Goal: Task Accomplishment & Management: Manage account settings

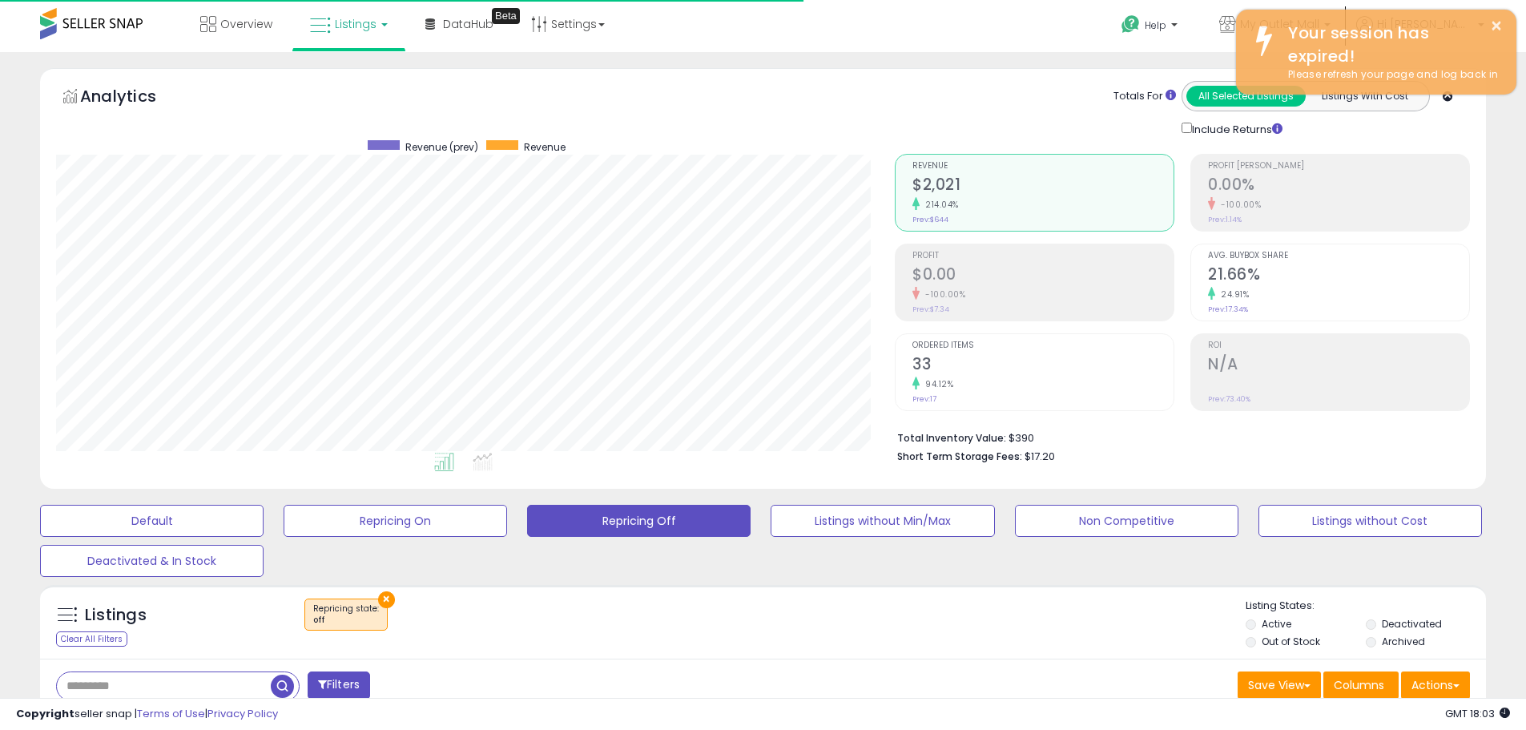
select select "********"
select select "**********"
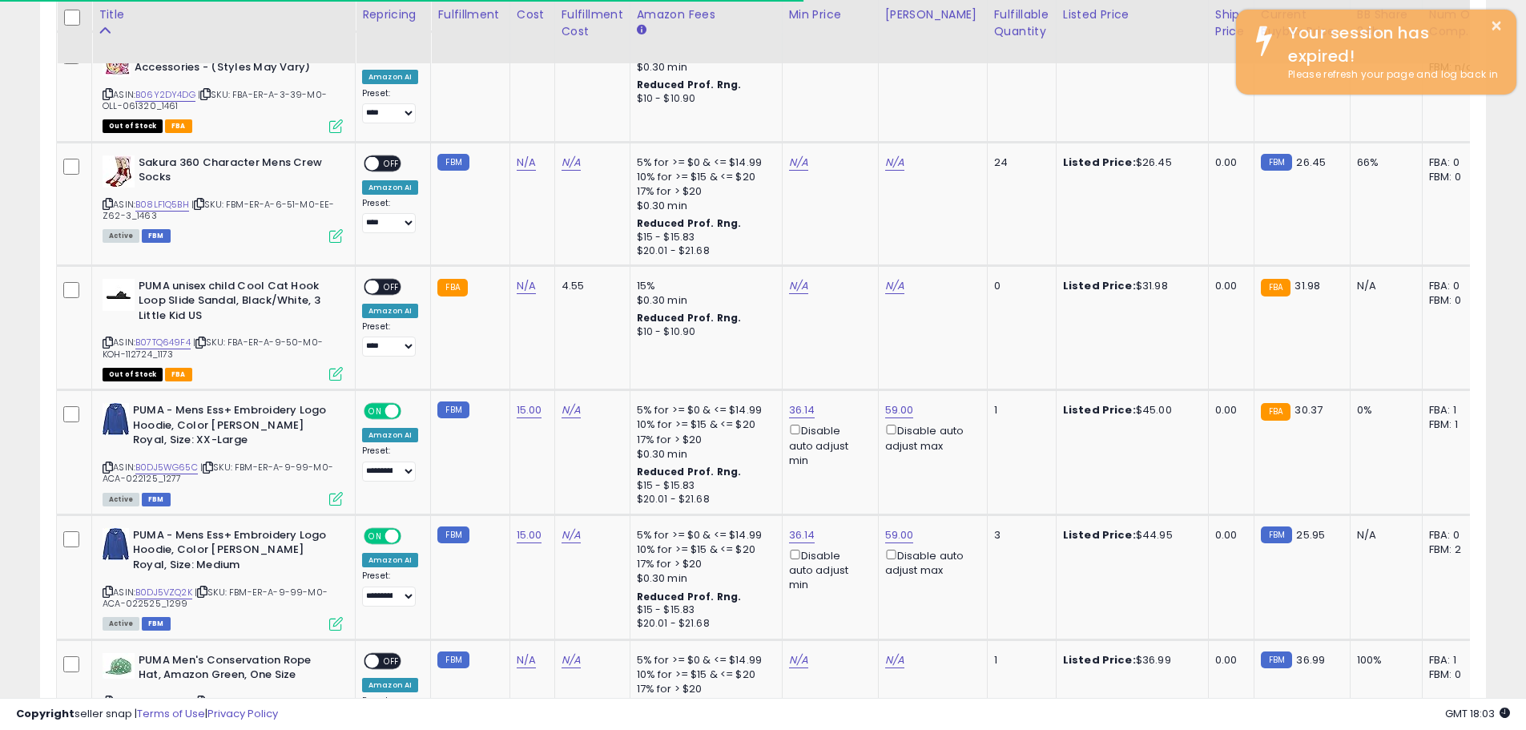
scroll to position [328, 839]
